Goal: Task Accomplishment & Management: Manage account settings

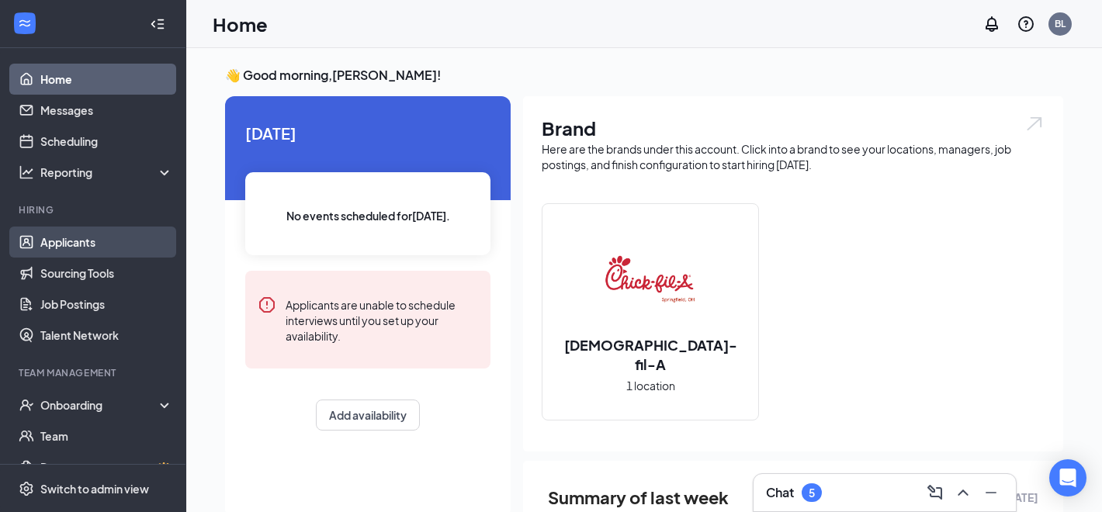
click at [45, 245] on link "Applicants" at bounding box center [106, 242] width 133 height 31
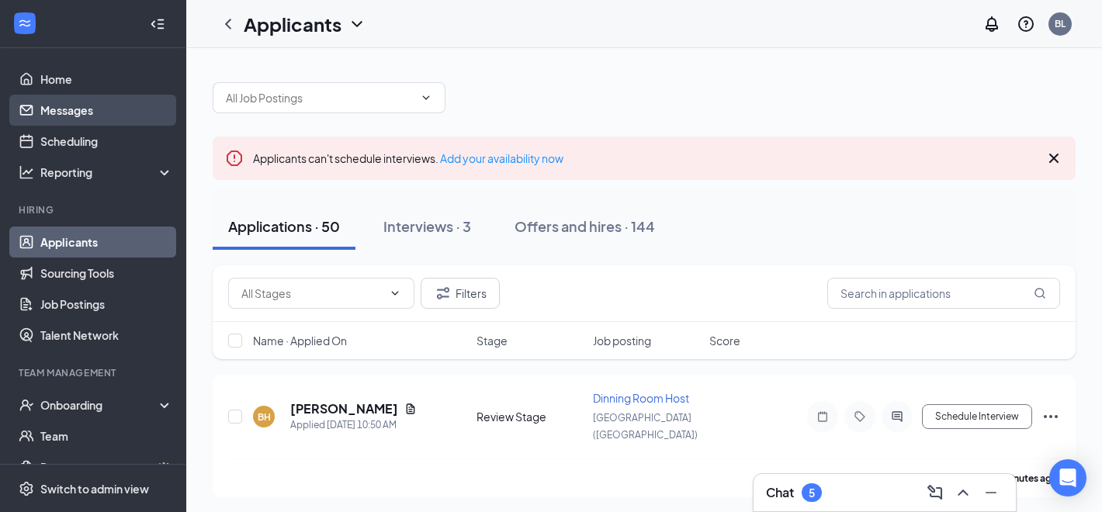
click at [137, 99] on link "Messages" at bounding box center [106, 110] width 133 height 31
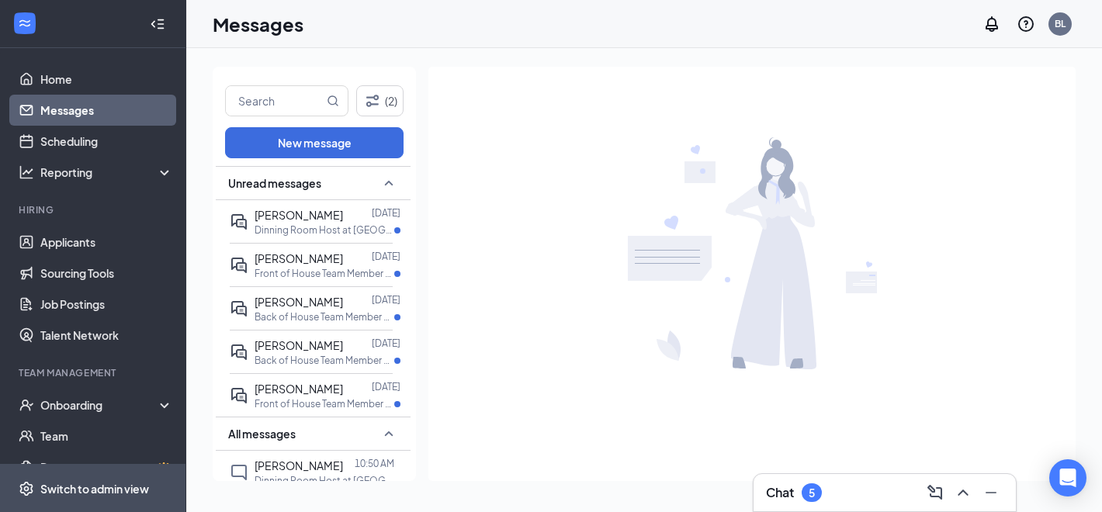
click at [96, 477] on span "Switch to admin view" at bounding box center [106, 488] width 133 height 47
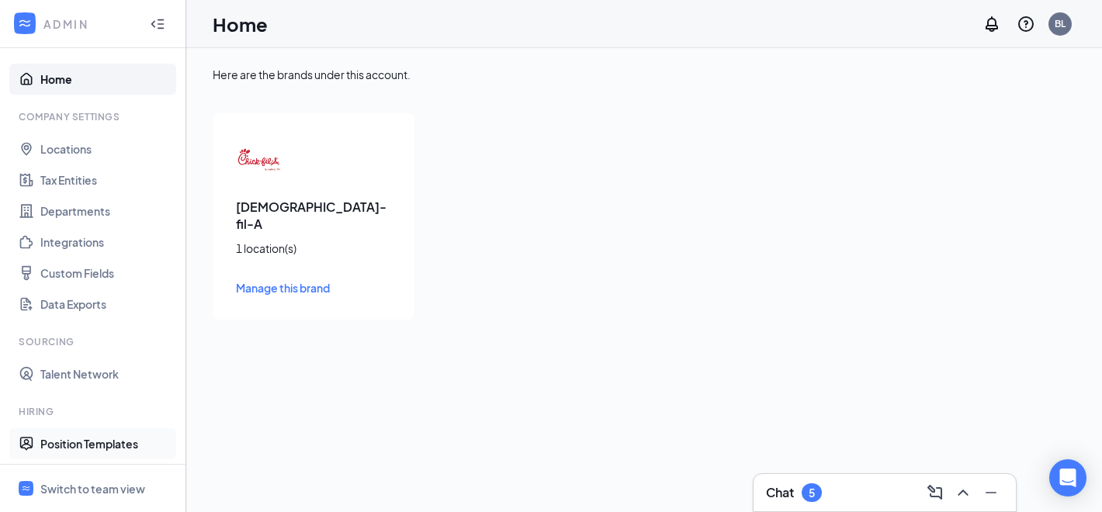
click at [101, 442] on link "Position Templates" at bounding box center [106, 443] width 133 height 31
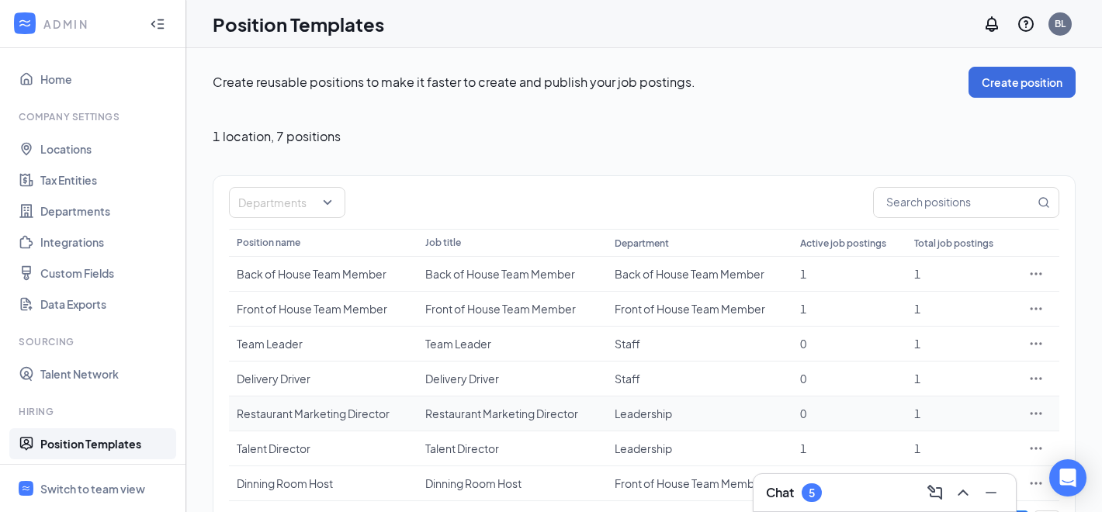
scroll to position [54, 0]
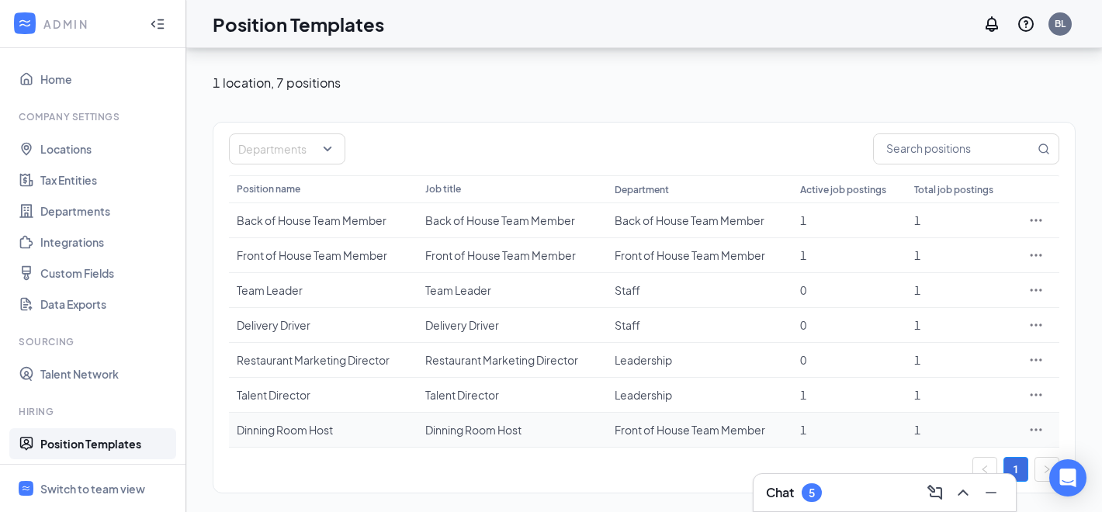
click at [314, 419] on td "Dinning Room Host" at bounding box center [323, 430] width 189 height 35
click at [1040, 433] on icon "Ellipses" at bounding box center [1036, 430] width 16 height 16
click at [962, 292] on span "Edit" at bounding box center [964, 291] width 133 height 17
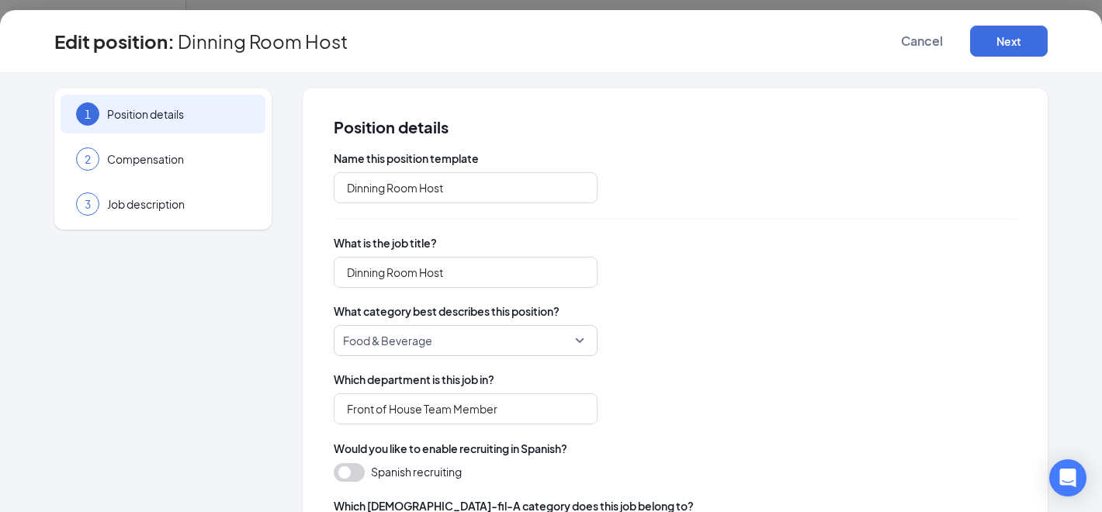
type input "Dinning Room Host"
type input "Front of House Team Member"
click at [370, 188] on input "Dinning Room Host" at bounding box center [466, 187] width 264 height 31
type input "Dining Room Host"
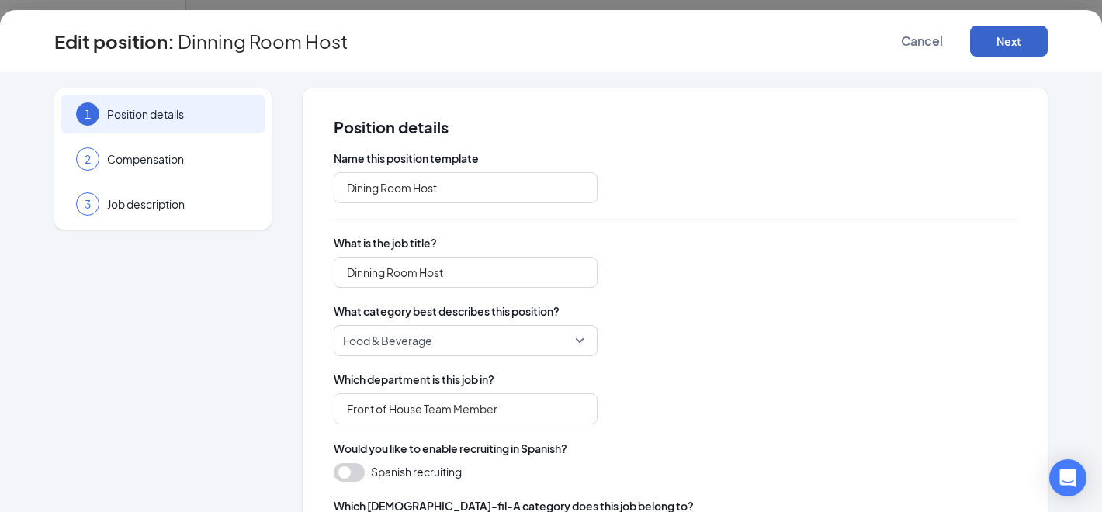
click at [1017, 35] on button "Next" at bounding box center [1009, 41] width 78 height 31
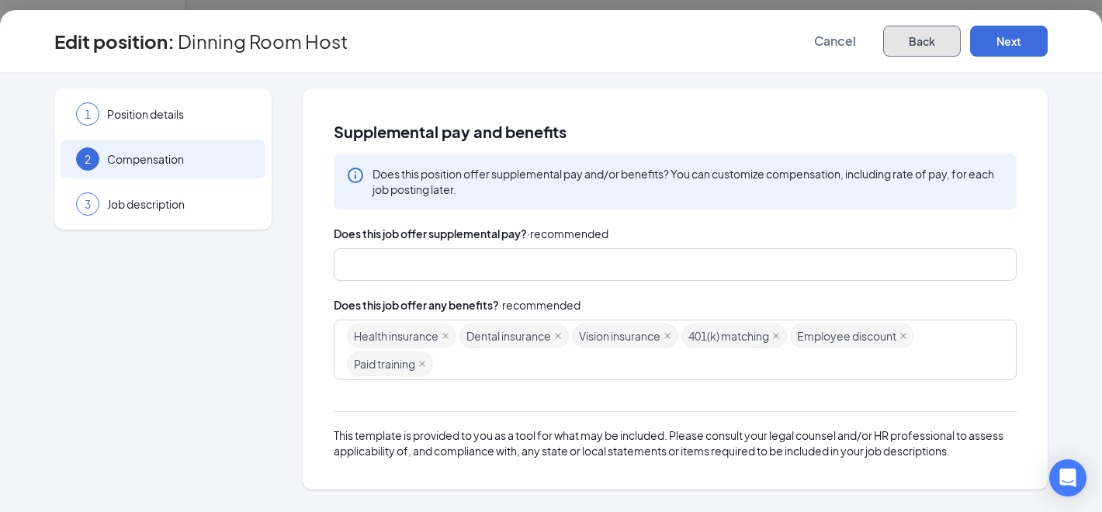
click at [921, 46] on button "Back" at bounding box center [922, 41] width 78 height 31
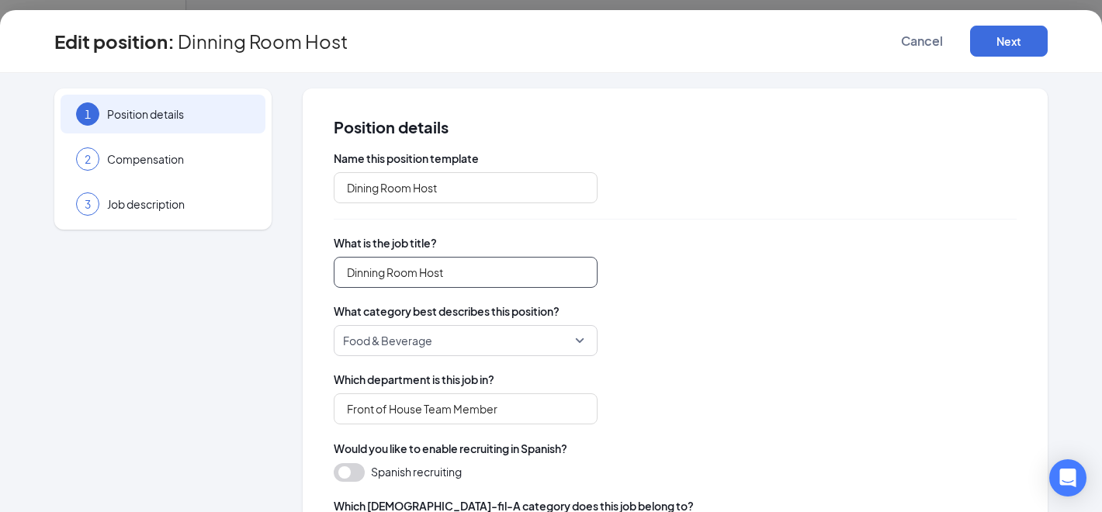
click at [368, 275] on input "Dinning Room Host" at bounding box center [466, 272] width 264 height 31
type input "Dining Room Host"
click at [271, 398] on div "1 Position details 2 Compensation 3 Job description" at bounding box center [162, 520] width 217 height 864
click at [1018, 43] on button "Next" at bounding box center [1009, 41] width 78 height 31
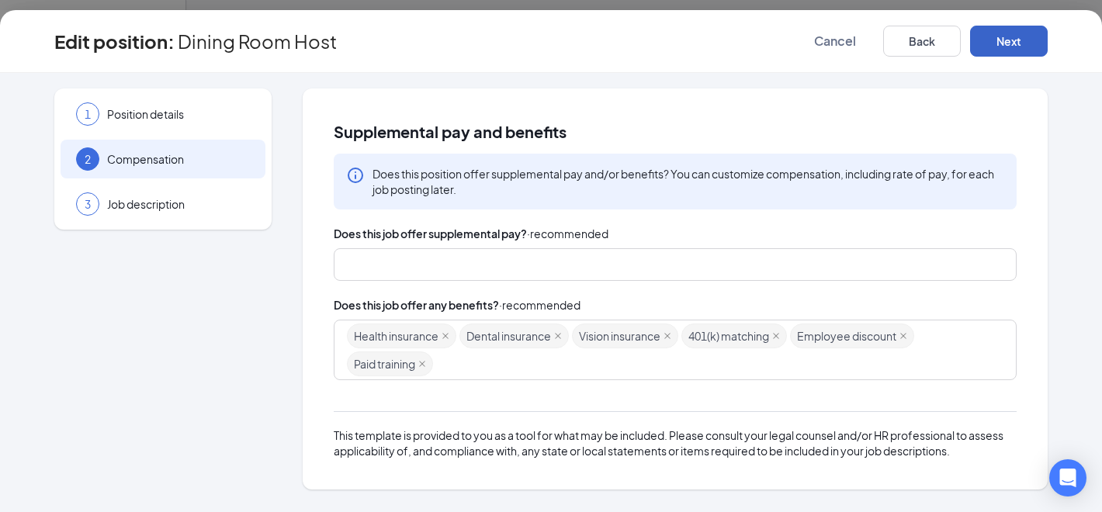
click at [1017, 43] on button "Next" at bounding box center [1009, 41] width 78 height 31
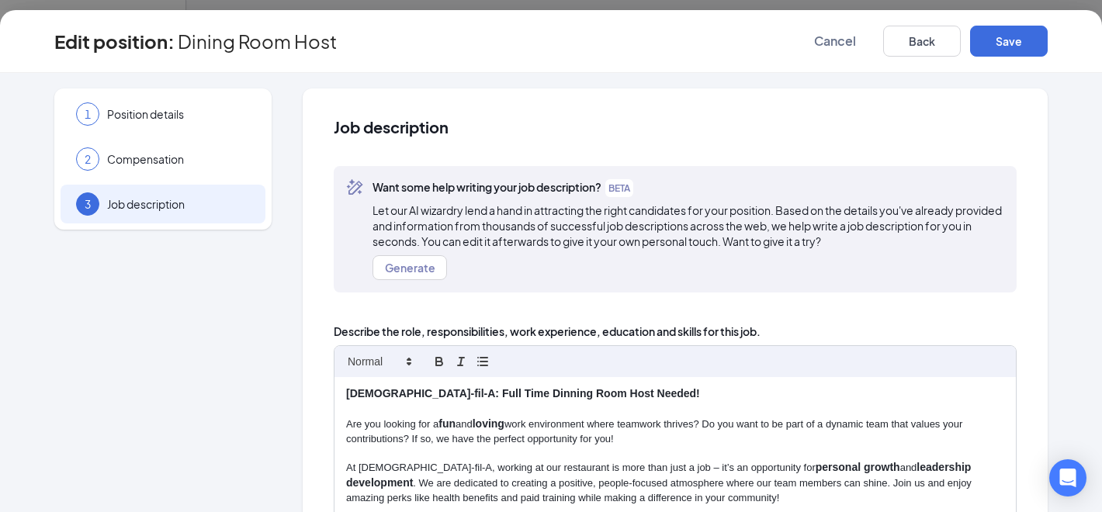
click at [477, 397] on strong "[DEMOGRAPHIC_DATA]-fil-A: Full Time Dinning Room Host Needed!" at bounding box center [523, 393] width 354 height 12
click at [248, 434] on div "1 Position details 2 Compensation 3 Job description" at bounding box center [162, 482] width 217 height 788
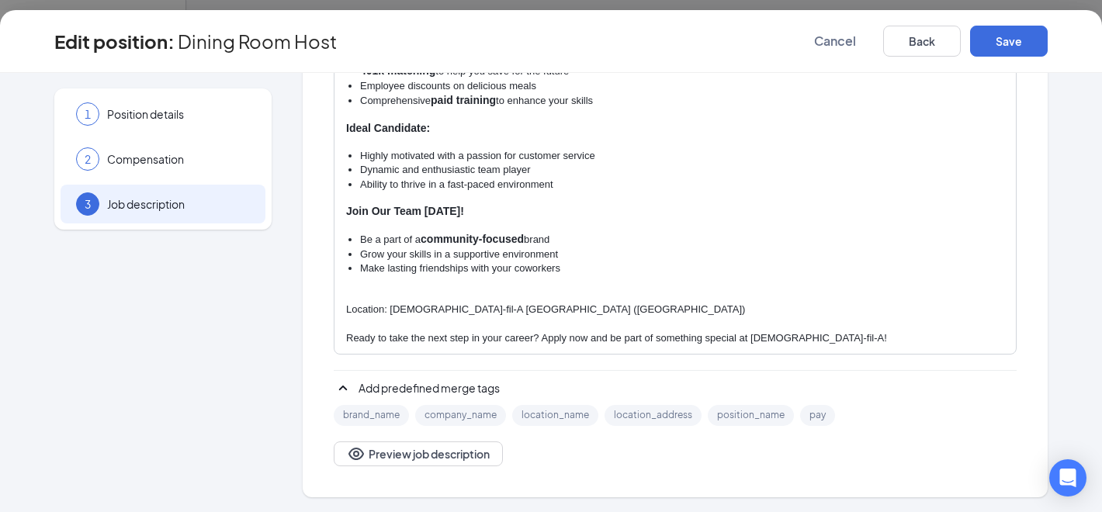
scroll to position [379, 0]
click at [998, 42] on button "Save" at bounding box center [1009, 41] width 78 height 31
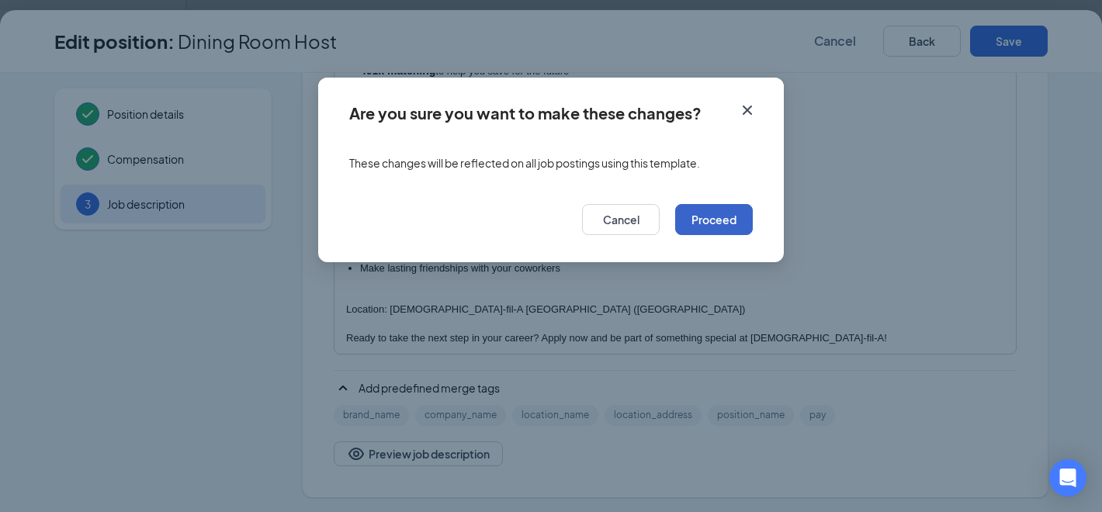
click at [713, 210] on button "Proceed" at bounding box center [714, 219] width 78 height 31
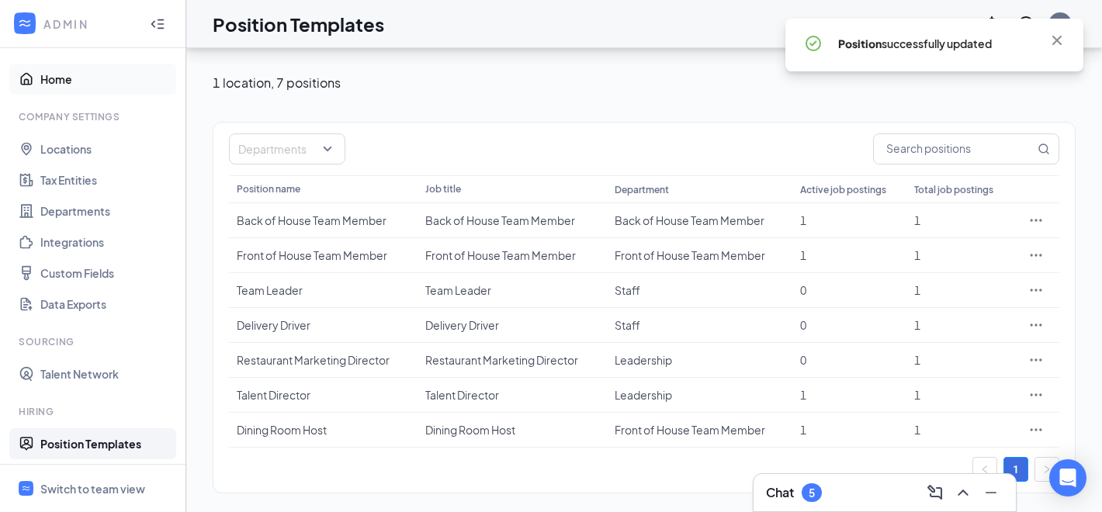
click at [40, 88] on link "Home" at bounding box center [106, 79] width 133 height 31
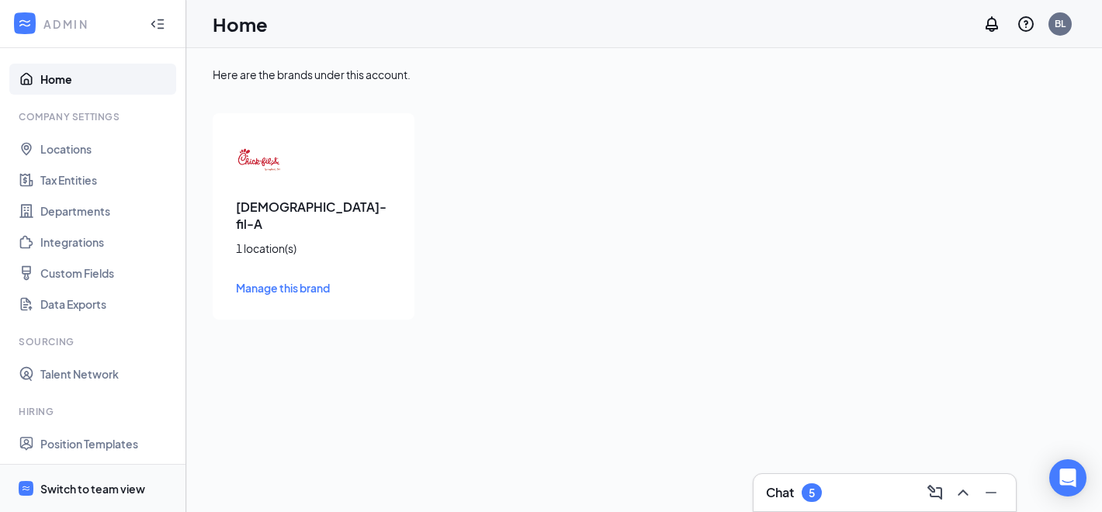
click at [74, 491] on div "Switch to team view" at bounding box center [92, 489] width 105 height 16
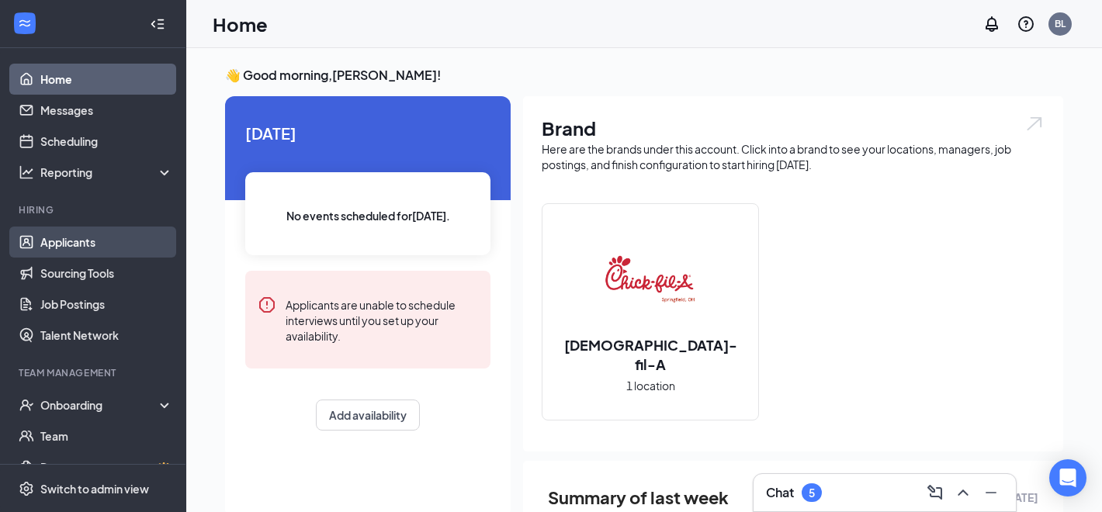
click at [129, 237] on link "Applicants" at bounding box center [106, 242] width 133 height 31
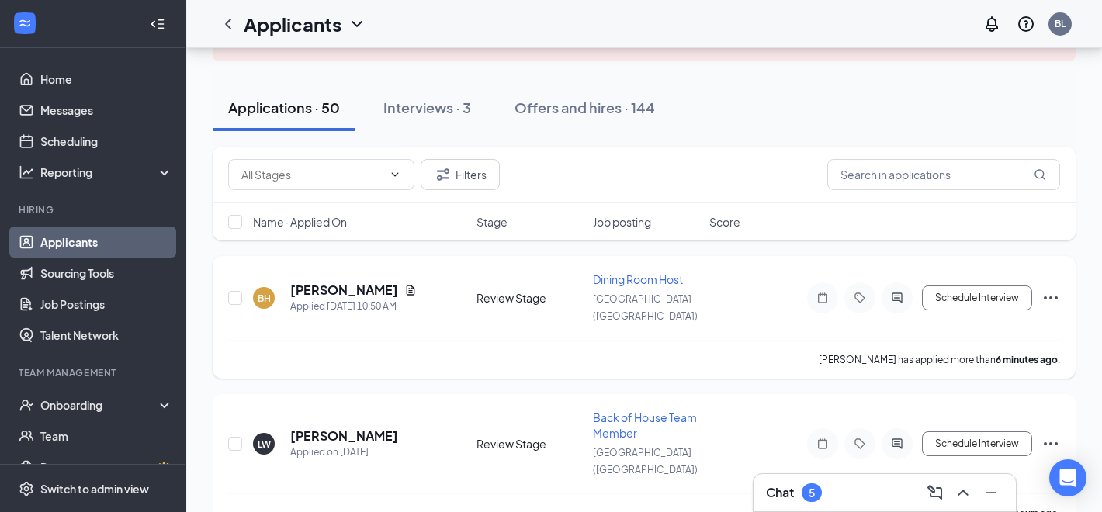
scroll to position [121, 0]
click at [1054, 286] on icon "Ellipses" at bounding box center [1051, 295] width 19 height 19
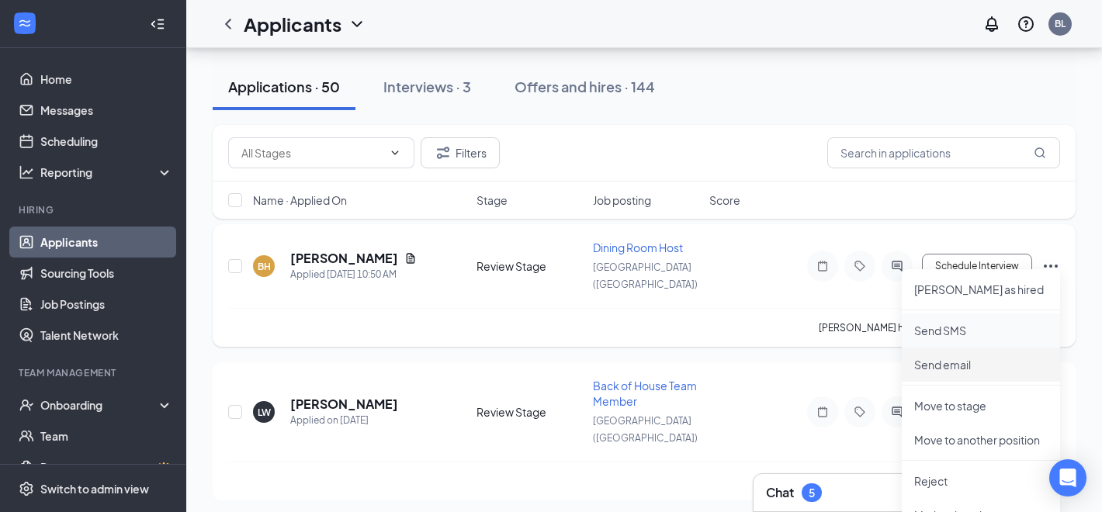
scroll to position [168, 0]
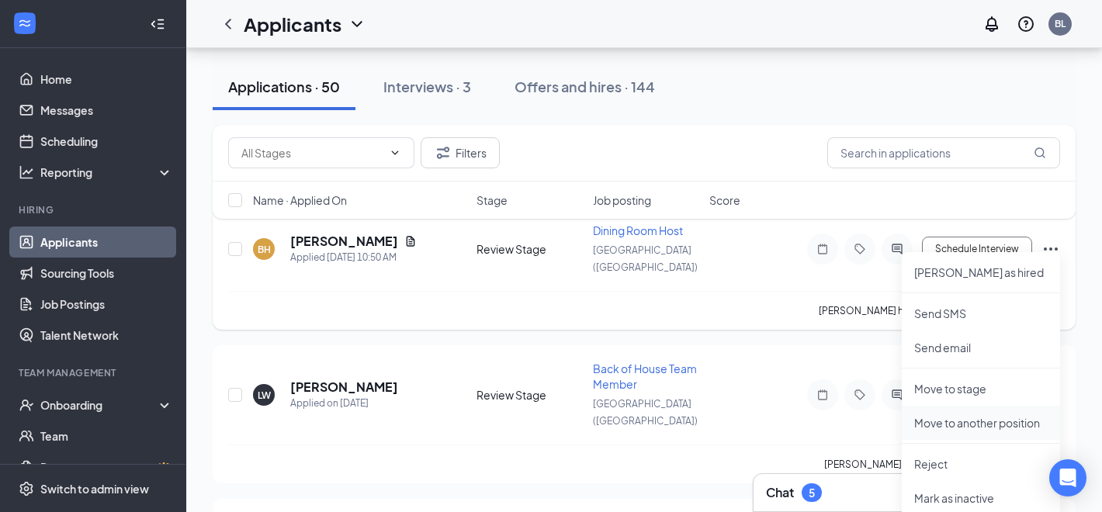
click at [1015, 417] on p "Move to another position" at bounding box center [980, 423] width 133 height 16
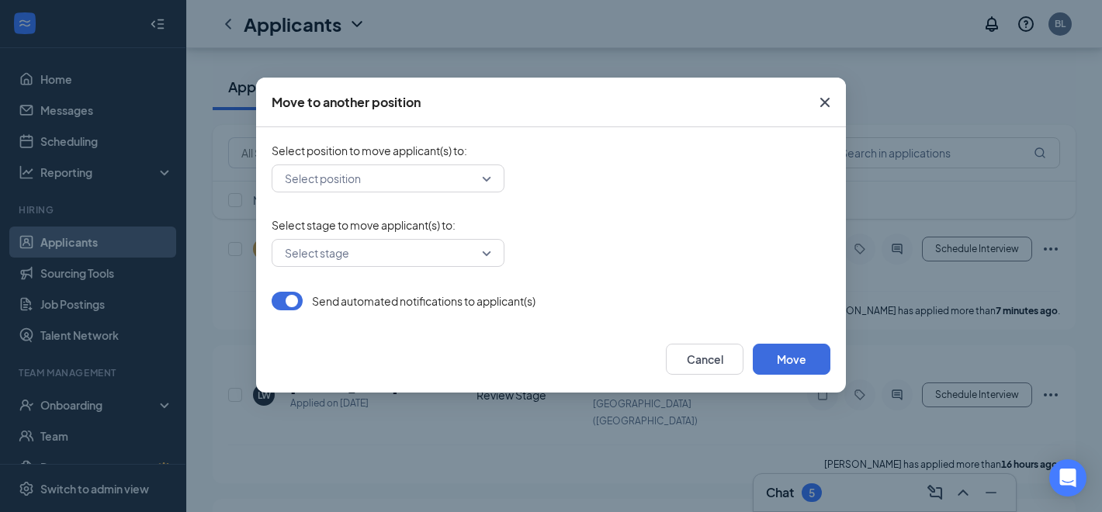
click at [401, 179] on input "search" at bounding box center [382, 178] width 203 height 26
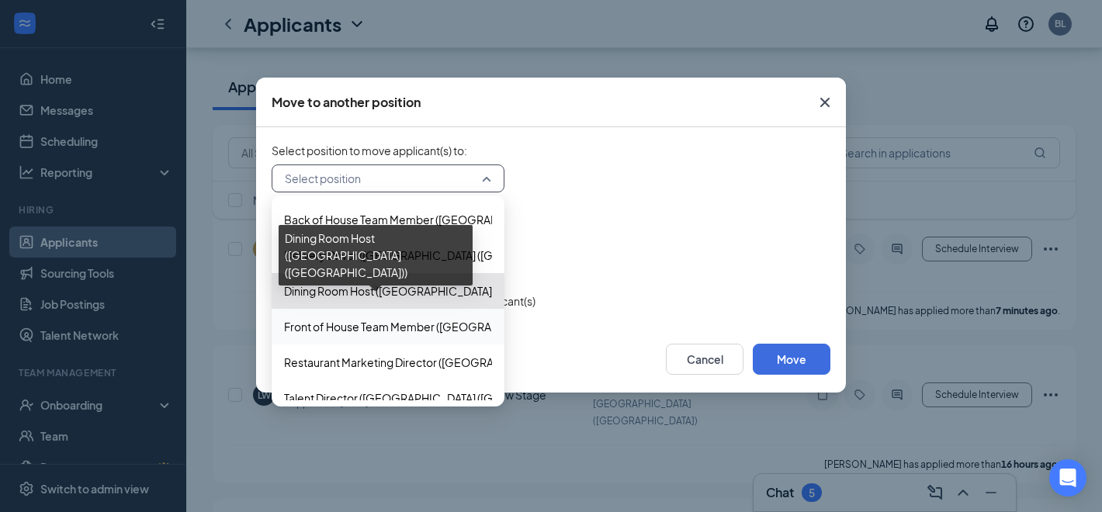
click at [388, 316] on div "Front of House Team Member ([GEOGRAPHIC_DATA] ([GEOGRAPHIC_DATA]))" at bounding box center [388, 327] width 233 height 36
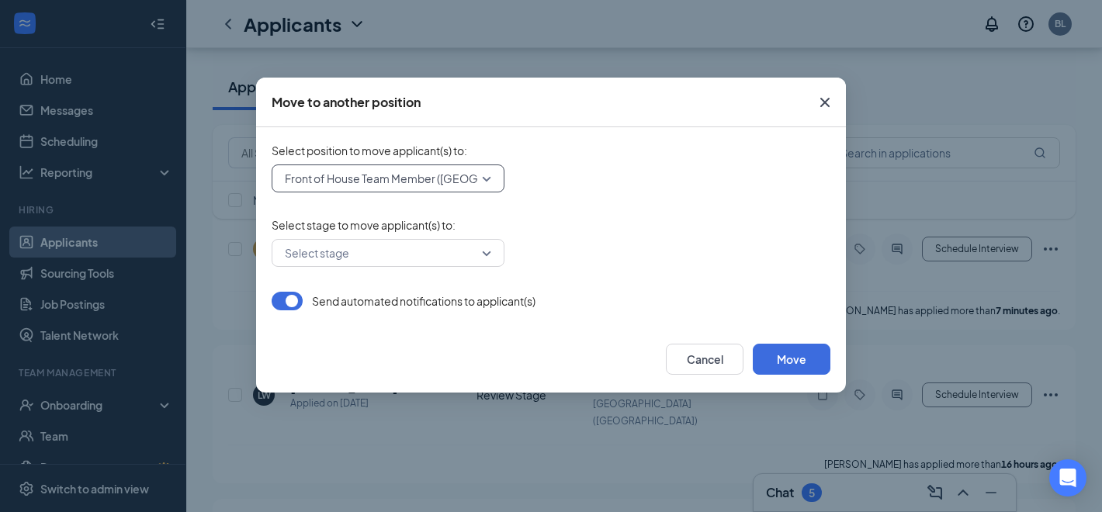
click at [399, 342] on div "Cancel Move" at bounding box center [551, 359] width 590 height 67
click at [395, 244] on input "search" at bounding box center [382, 253] width 203 height 26
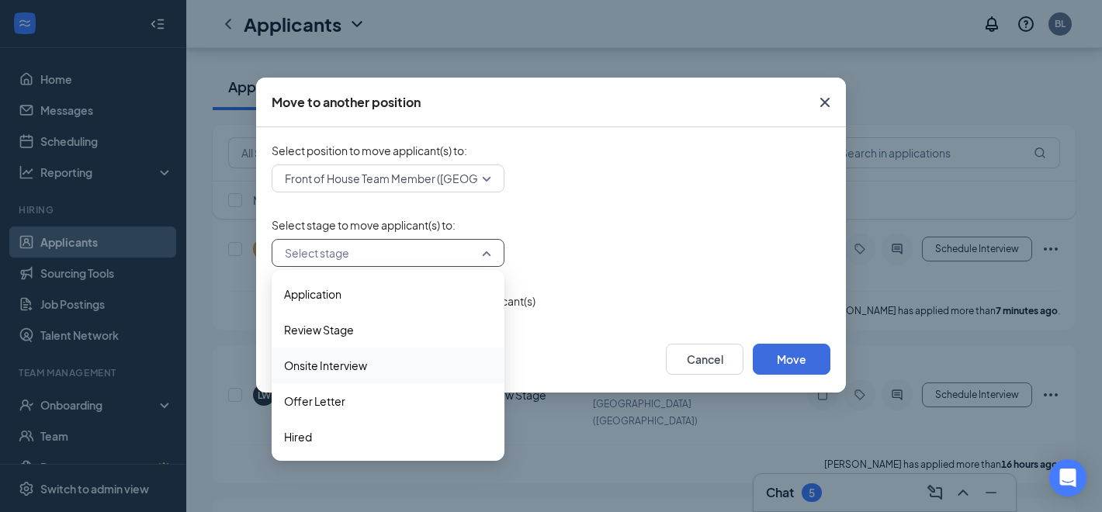
click at [373, 367] on span "Onsite Interview" at bounding box center [388, 365] width 208 height 17
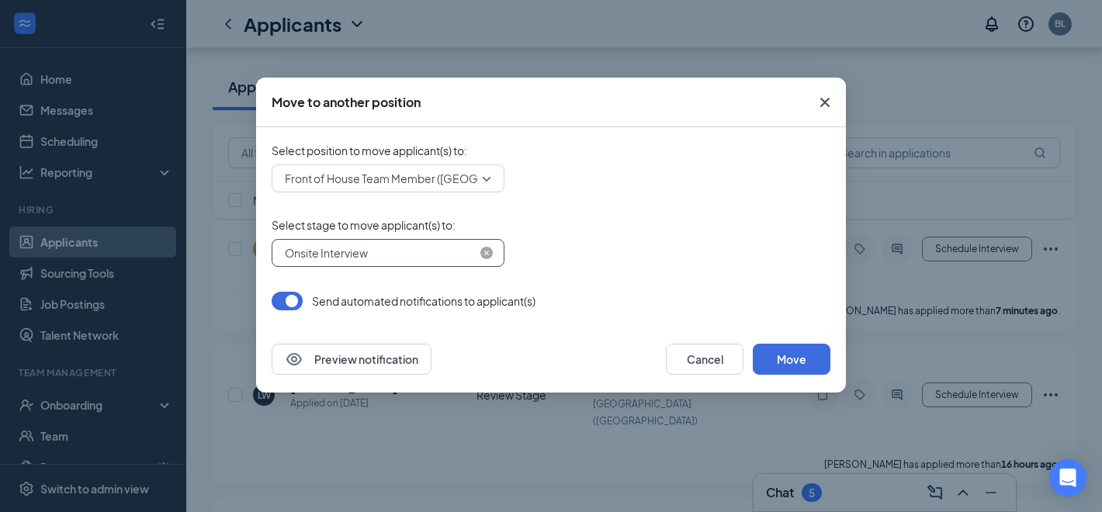
click at [429, 255] on span "Onsite Interview" at bounding box center [381, 252] width 192 height 23
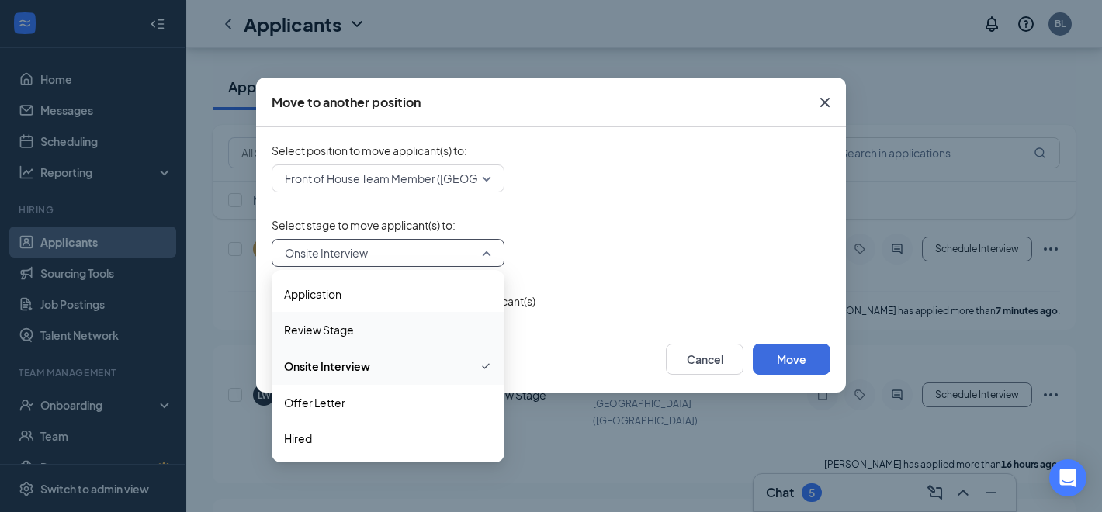
click at [429, 328] on span "Review Stage" at bounding box center [388, 329] width 208 height 17
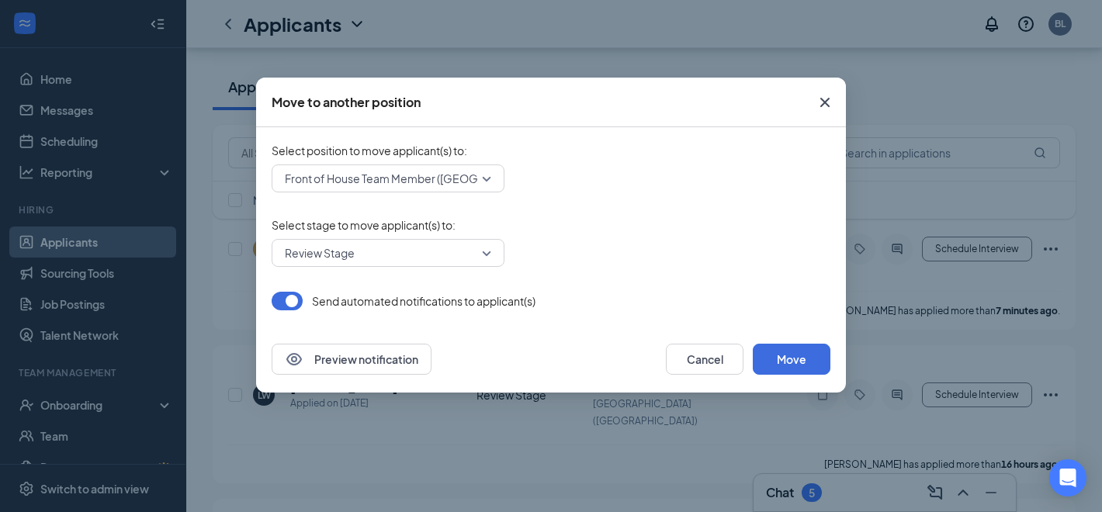
click at [555, 348] on div "Preview notification Cancel Move" at bounding box center [551, 359] width 559 height 31
click at [556, 348] on div "Preview notification Cancel Move" at bounding box center [551, 359] width 559 height 31
click at [274, 303] on button "button" at bounding box center [287, 301] width 31 height 19
click at [794, 363] on button "Move" at bounding box center [792, 359] width 78 height 31
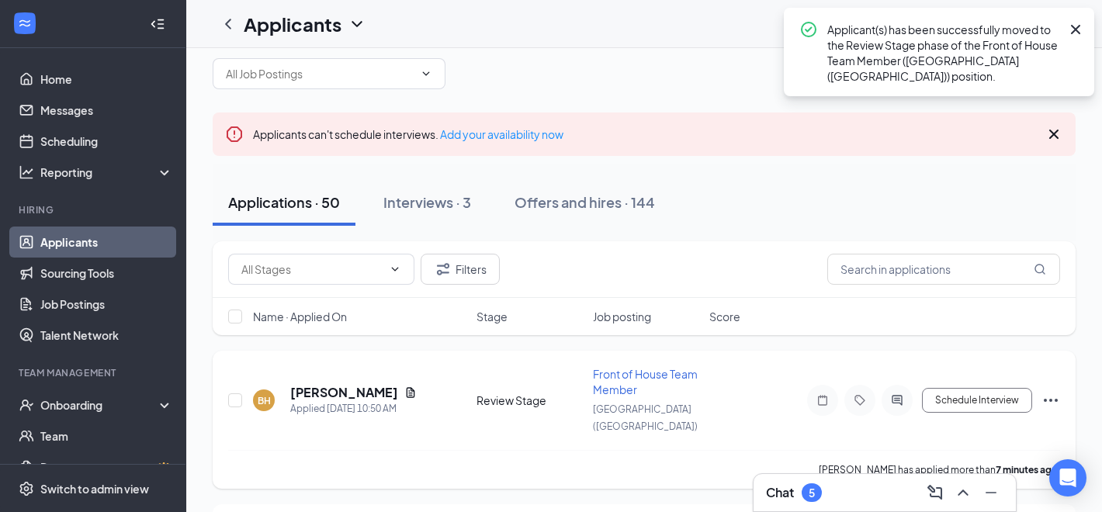
scroll to position [27, 0]
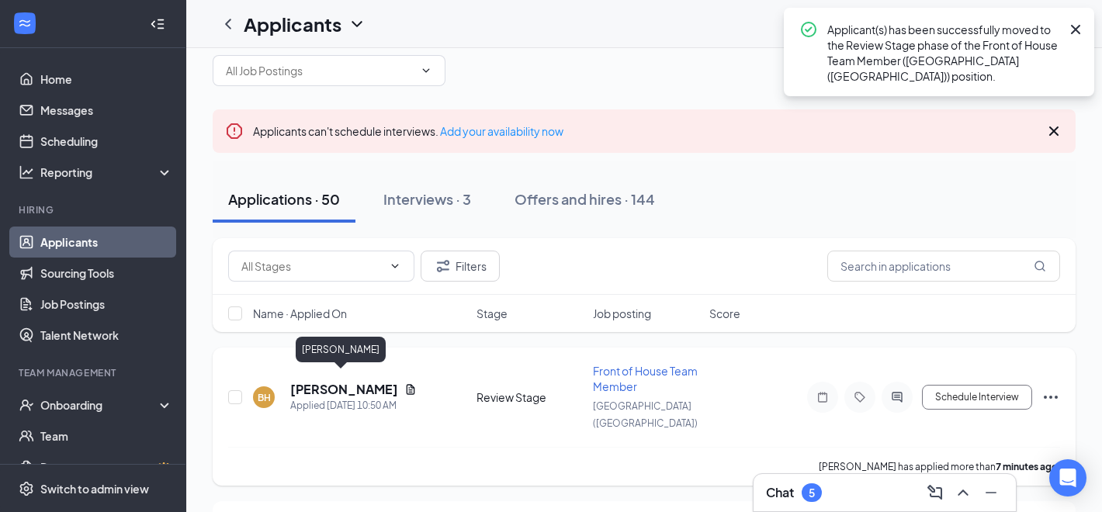
click at [350, 381] on h5 "[PERSON_NAME]" at bounding box center [344, 389] width 108 height 17
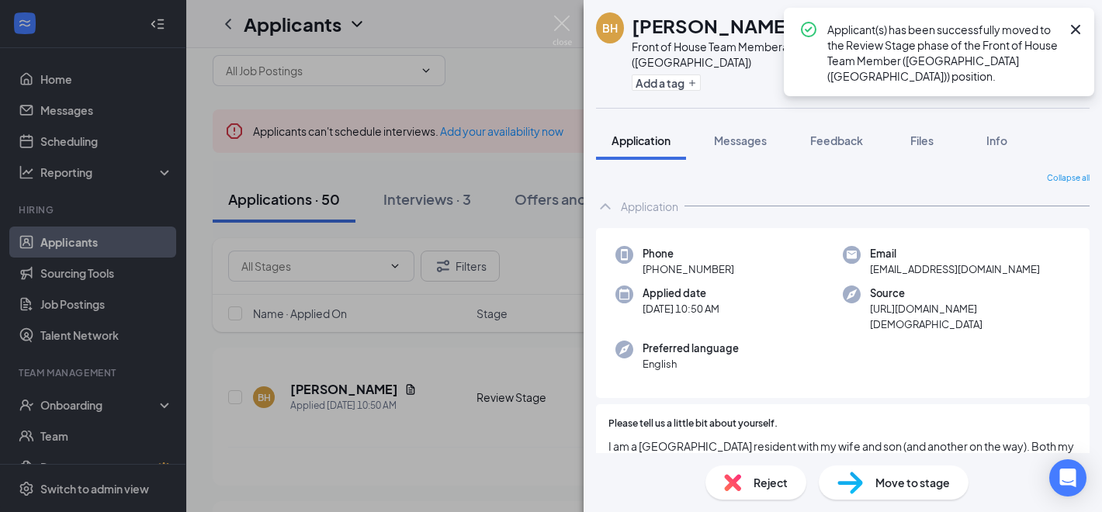
click at [1073, 24] on icon "Cross" at bounding box center [1075, 29] width 19 height 19
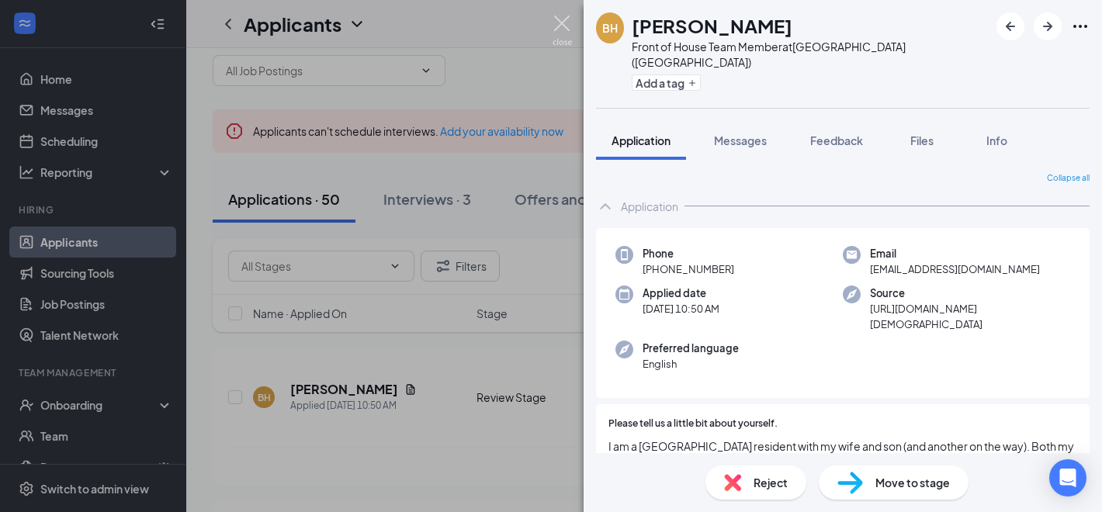
click at [564, 29] on img at bounding box center [562, 31] width 19 height 30
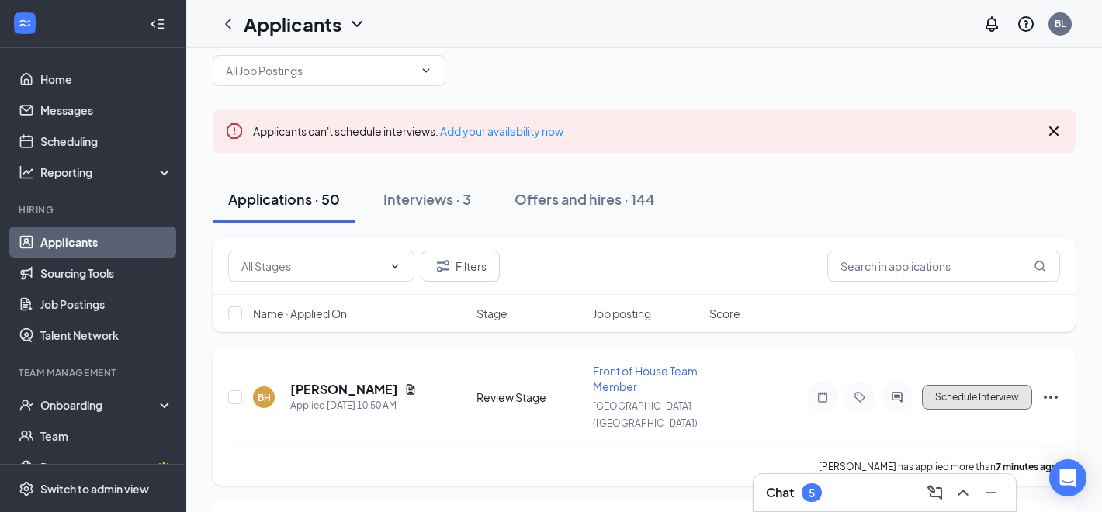
click at [981, 387] on button "Schedule Interview" at bounding box center [977, 397] width 110 height 25
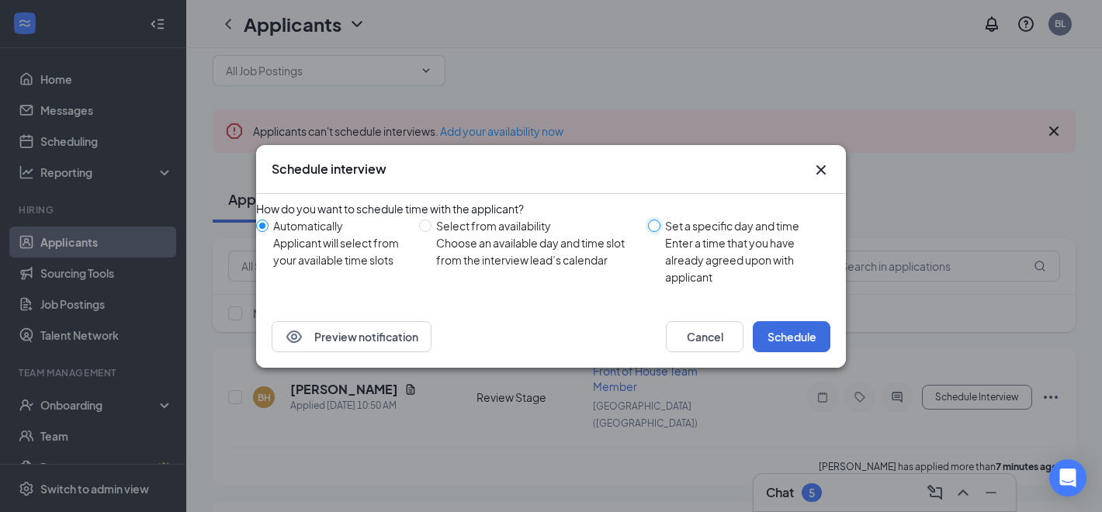
click at [650, 226] on input "Set a specific day and time Enter a time that you have already agreed upon with…" at bounding box center [654, 226] width 12 height 12
radio input "true"
radio input "false"
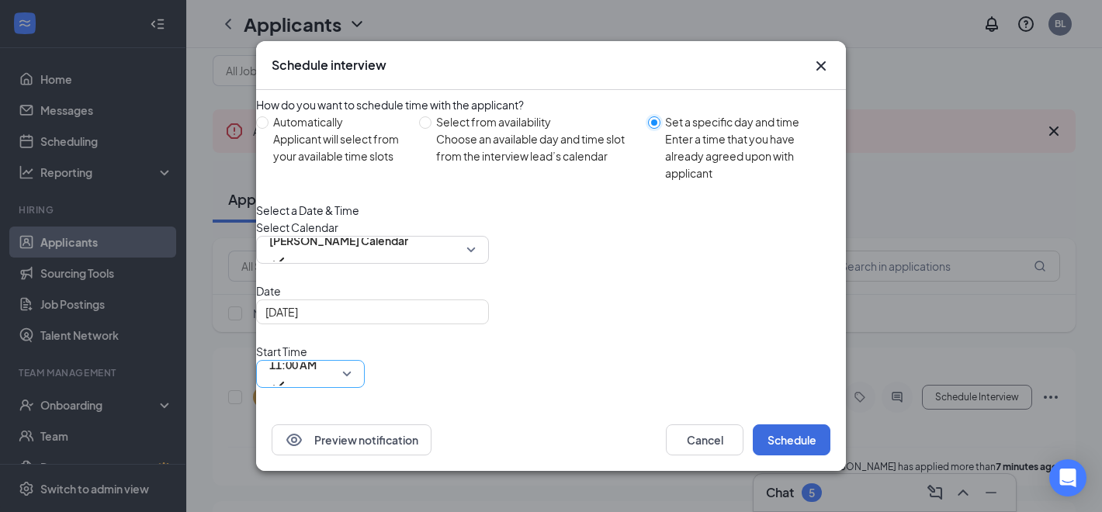
click at [317, 353] on span "11:00 AM" at bounding box center [292, 364] width 47 height 23
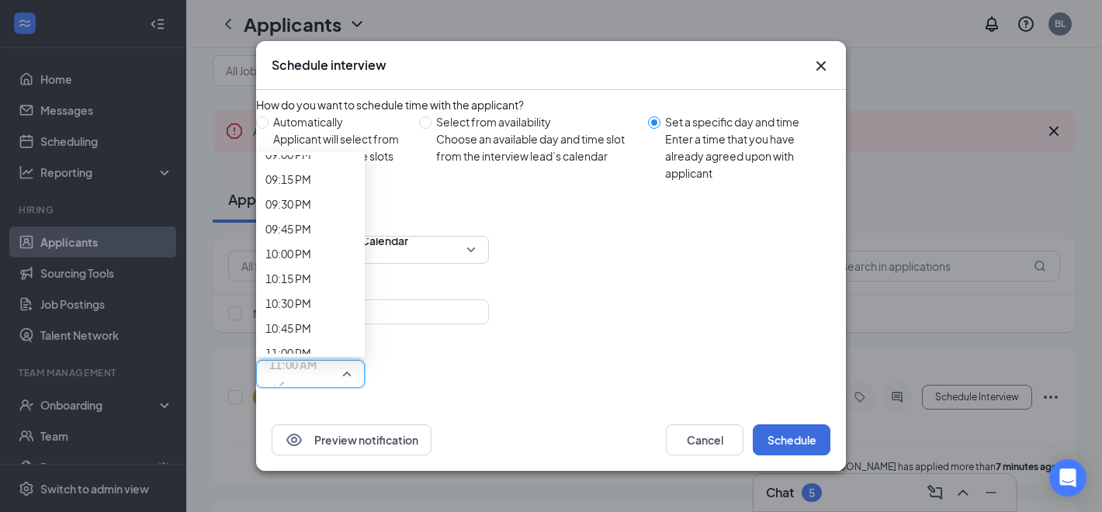
scroll to position [2117, 0]
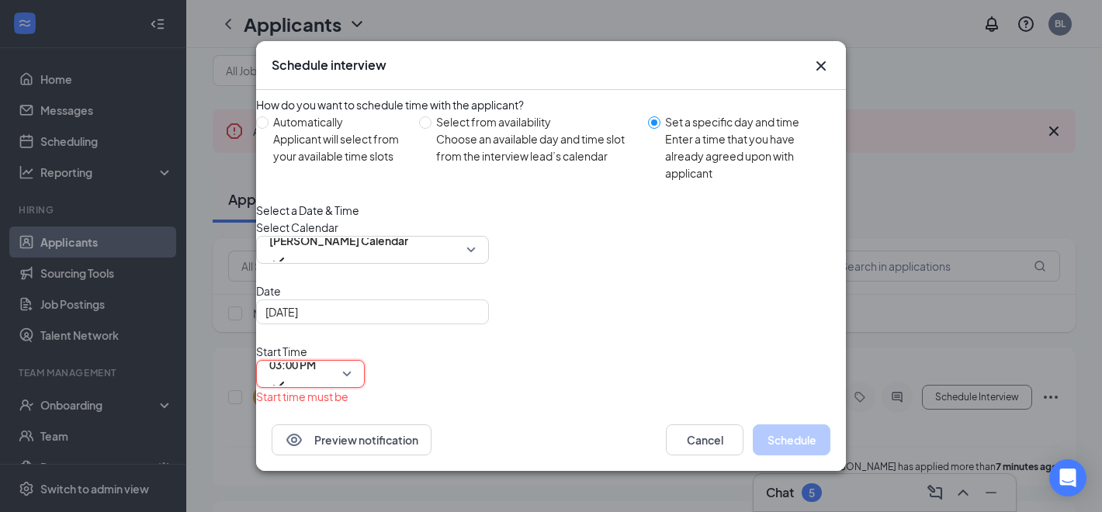
click at [317, 451] on span "11:30 AM" at bounding box center [292, 462] width 47 height 23
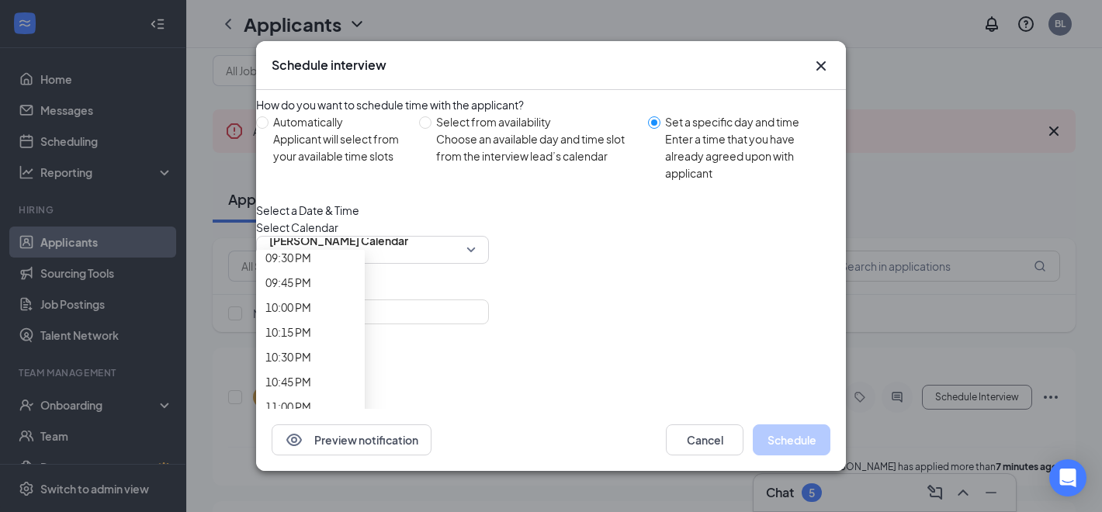
scroll to position [2200, 0]
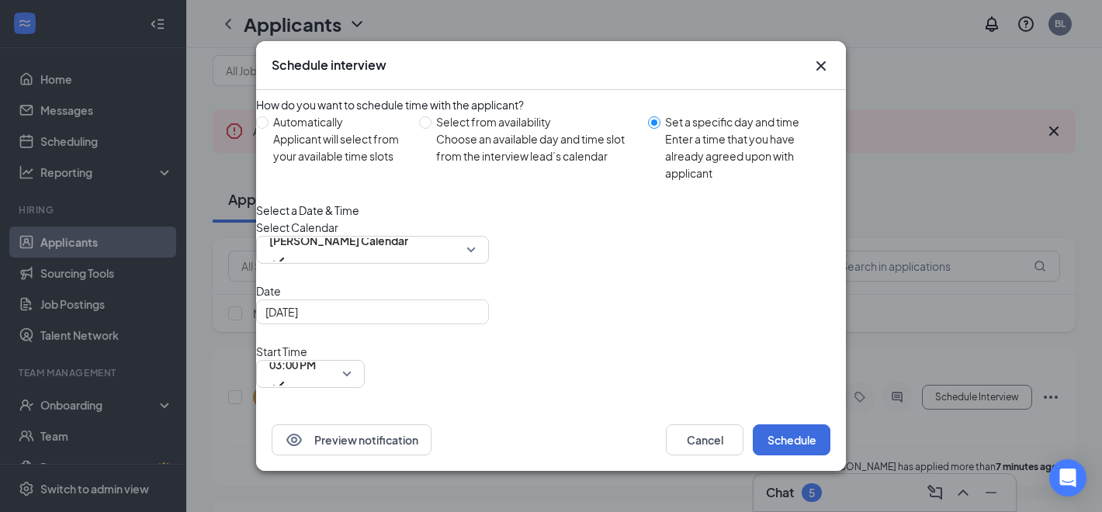
click at [584, 411] on div "Preview notification Cancel Schedule" at bounding box center [551, 440] width 590 height 62
click at [813, 443] on button "Schedule" at bounding box center [792, 440] width 78 height 31
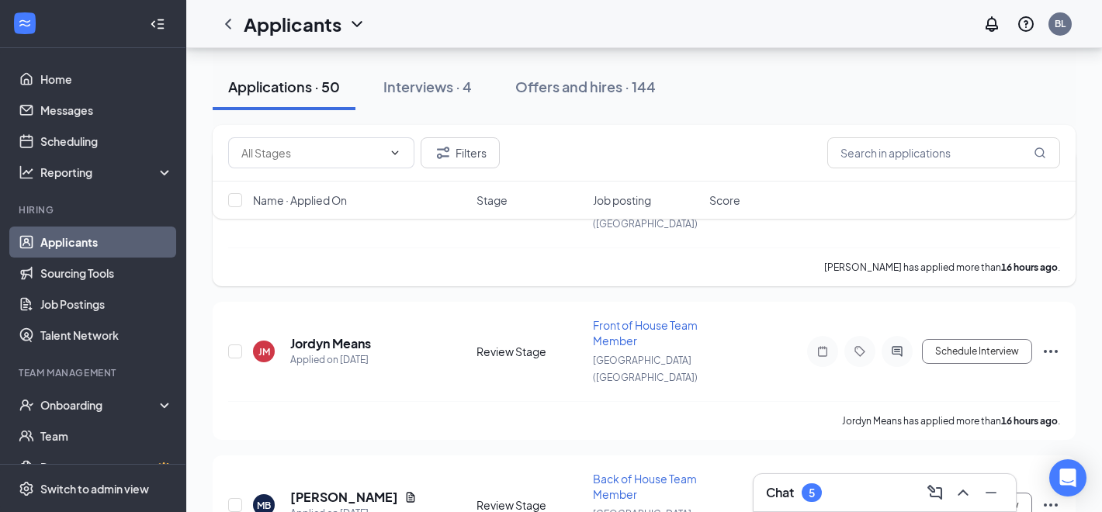
scroll to position [0, 0]
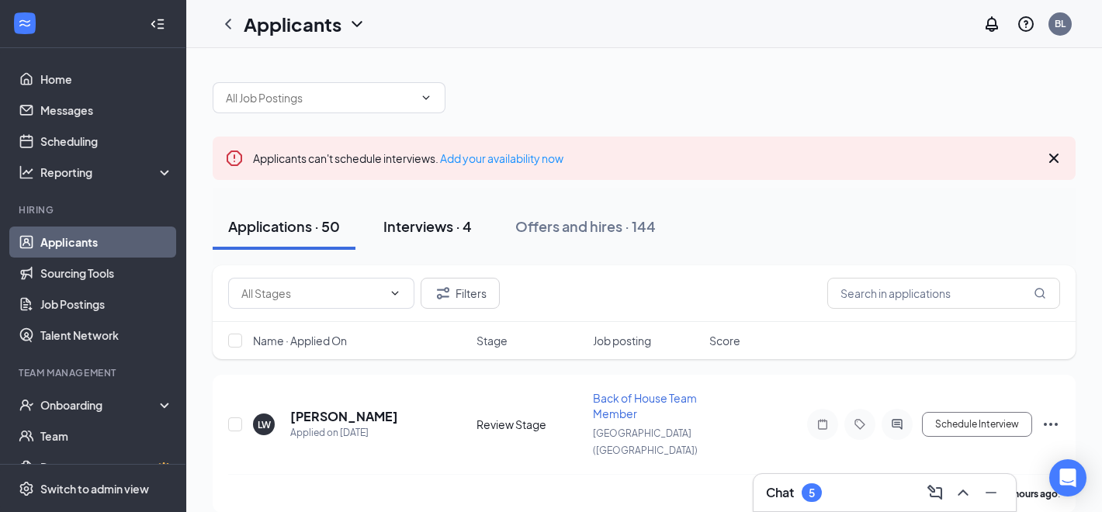
click at [433, 221] on div "Interviews · 4" at bounding box center [427, 226] width 88 height 19
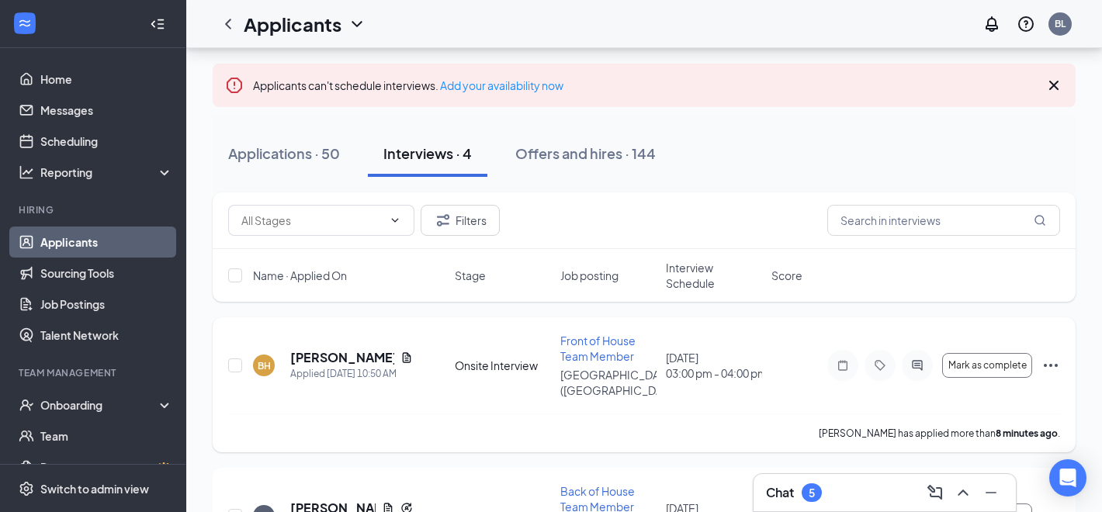
scroll to position [75, 0]
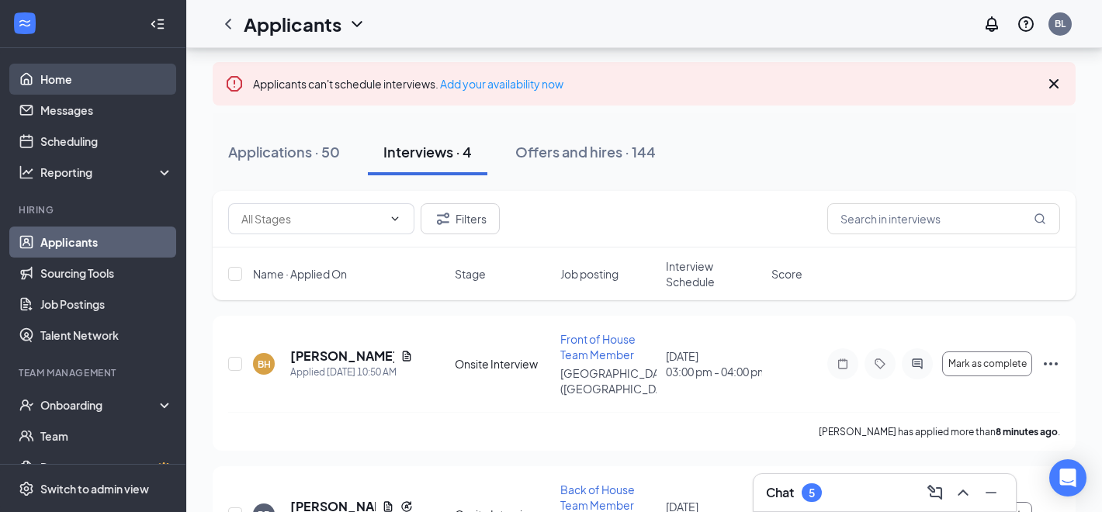
click at [75, 66] on link "Home" at bounding box center [106, 79] width 133 height 31
